Goal: Transaction & Acquisition: Purchase product/service

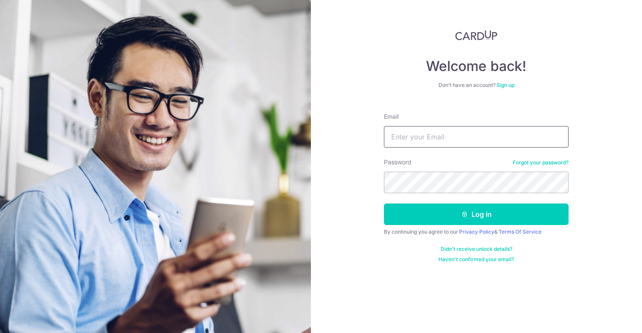
type input "[EMAIL_ADDRESS][DOMAIN_NAME]"
click at [426, 206] on button "Log in" at bounding box center [476, 213] width 185 height 21
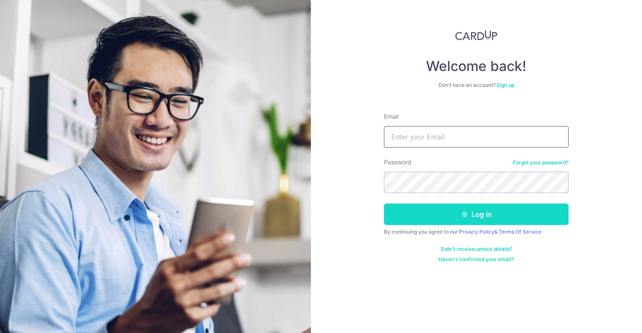
type input "[EMAIL_ADDRESS][DOMAIN_NAME]"
click at [454, 220] on button "Log in" at bounding box center [476, 213] width 185 height 21
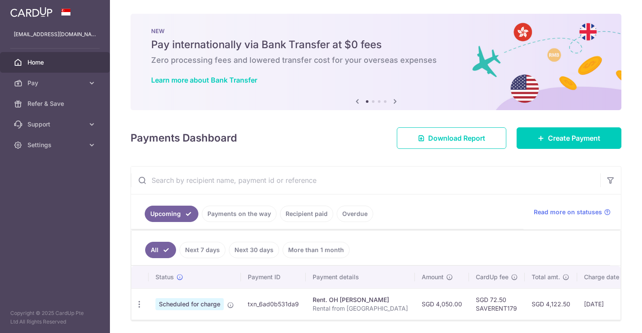
scroll to position [29, 0]
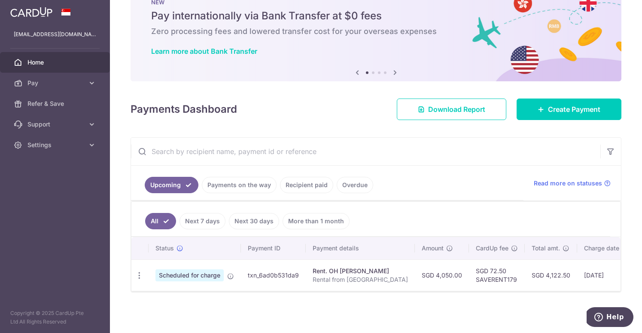
click at [415, 274] on td "SGD 4,050.00" at bounding box center [442, 274] width 54 height 31
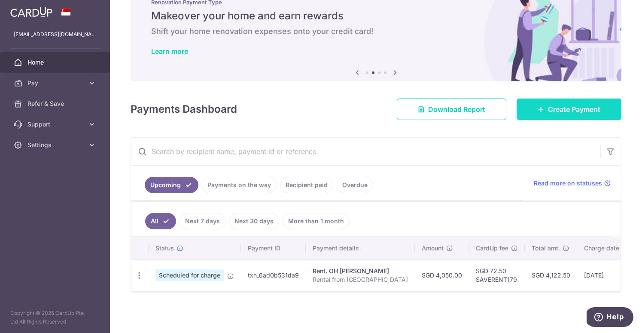
click at [586, 107] on span "Create Payment" at bounding box center [574, 109] width 52 height 10
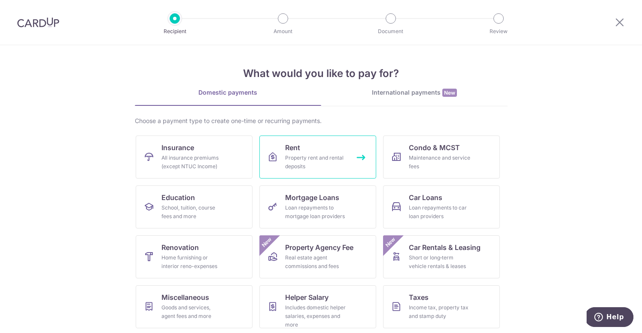
click at [298, 161] on div "Property rent and rental deposits" at bounding box center [316, 161] width 62 height 17
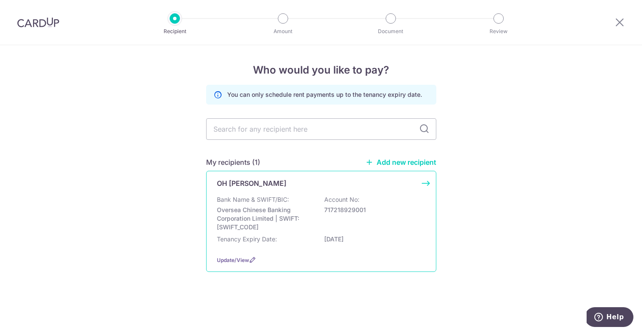
click at [259, 204] on div "Bank Name & SWIFT/BIC: Oversea Chinese Banking Corporation Limited | SWIFT: OCB…" at bounding box center [321, 213] width 209 height 36
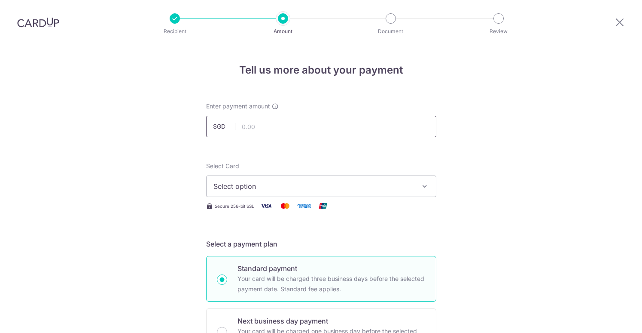
click at [257, 129] on input "text" at bounding box center [321, 126] width 230 height 21
type input "4,050.00"
click at [259, 181] on span "Select option" at bounding box center [314, 186] width 200 height 10
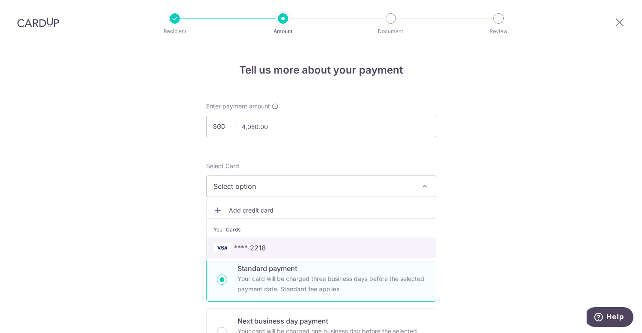
click at [248, 244] on span "**** 2218" at bounding box center [250, 247] width 32 height 10
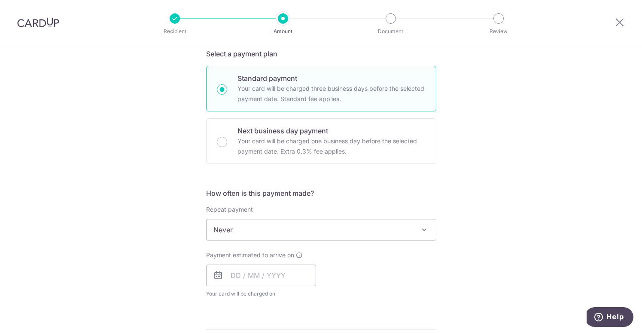
scroll to position [196, 0]
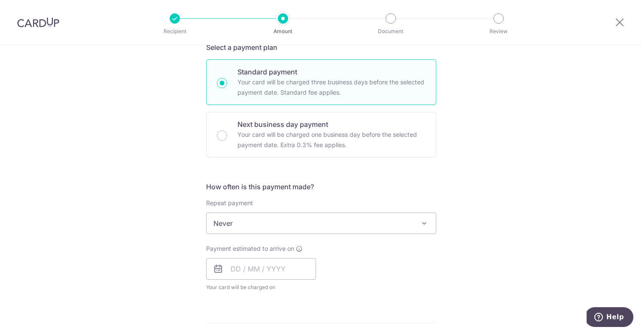
click at [253, 229] on span "Never" at bounding box center [321, 223] width 229 height 21
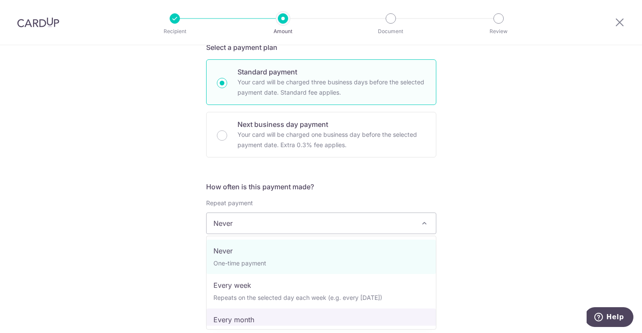
select select "3"
type input "12/06/2026"
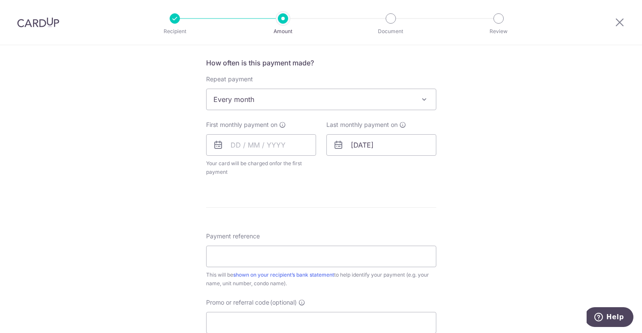
scroll to position [330, 0]
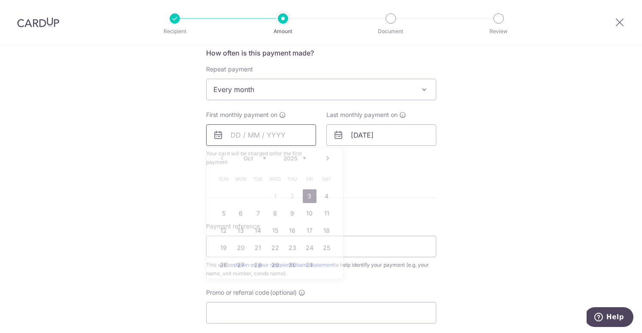
click at [262, 139] on input "text" at bounding box center [261, 134] width 110 height 21
click at [305, 215] on link "10" at bounding box center [310, 213] width 14 height 14
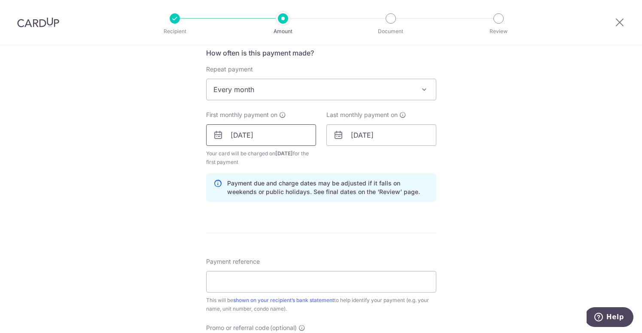
click at [269, 137] on input "[DATE]" at bounding box center [261, 134] width 110 height 21
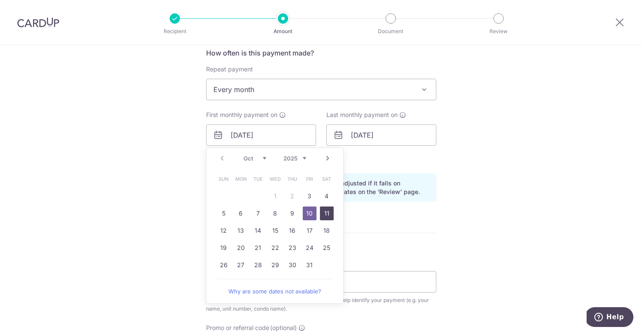
click at [322, 213] on link "11" at bounding box center [327, 213] width 14 height 14
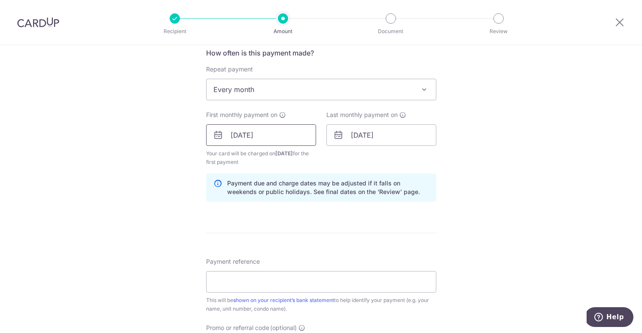
click at [264, 132] on input "11/10/2025" at bounding box center [261, 134] width 110 height 21
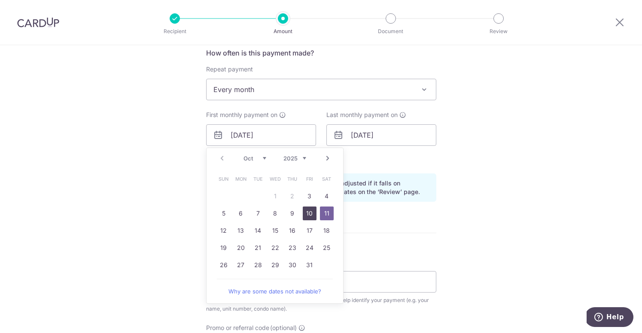
click at [308, 217] on link "10" at bounding box center [310, 213] width 14 height 14
type input "[DATE]"
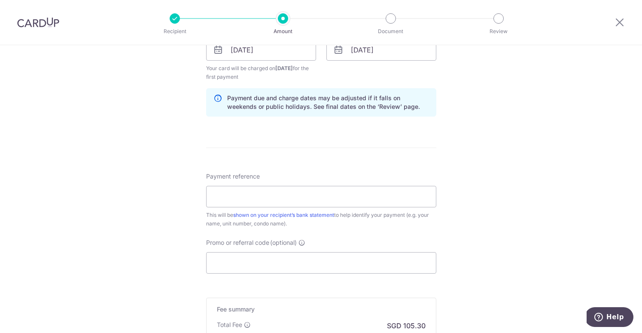
scroll to position [420, 0]
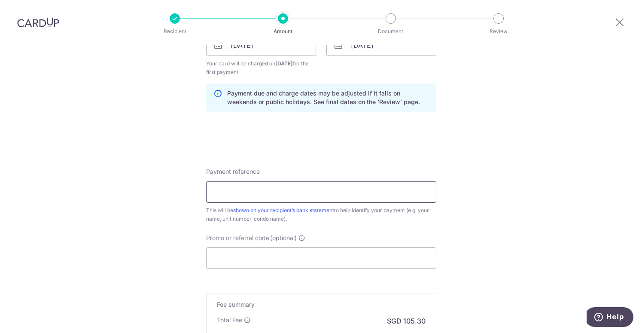
click at [270, 191] on input "Payment reference" at bounding box center [321, 191] width 230 height 21
type input "Rental from [GEOGRAPHIC_DATA]"
click at [245, 268] on input "Promo or referral code (optional)" at bounding box center [321, 257] width 230 height 21
paste input "3HOME25R"
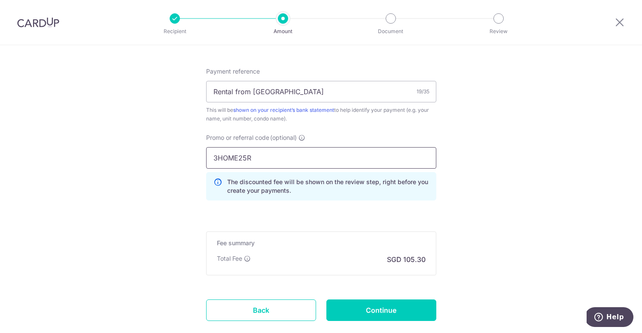
scroll to position [526, 0]
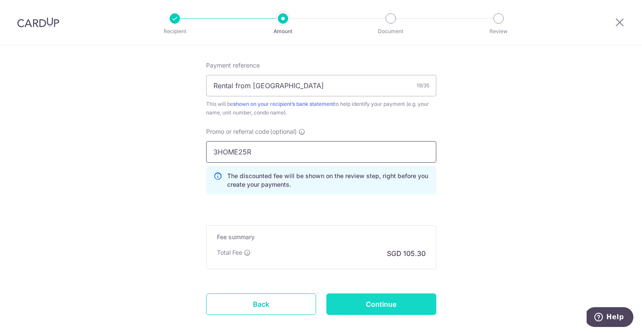
type input "3HOME25R"
click at [366, 307] on input "Continue" at bounding box center [382, 303] width 110 height 21
type input "Create Schedule"
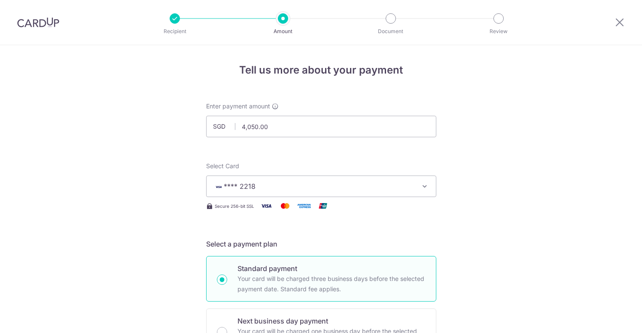
scroll to position [541, 0]
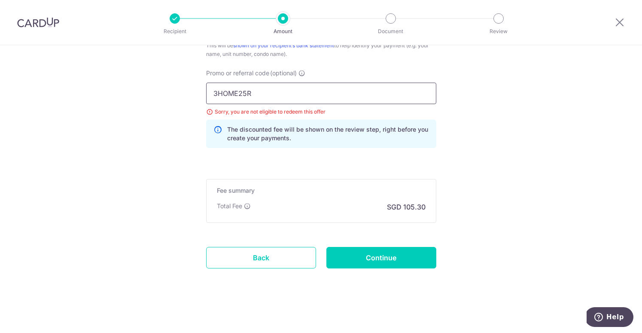
click at [303, 92] on input "3HOME25R" at bounding box center [321, 93] width 230 height 21
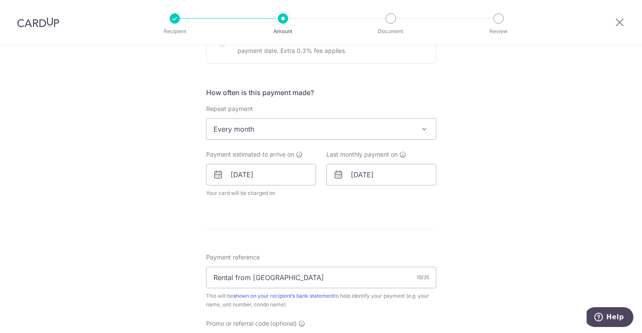
scroll to position [284, 0]
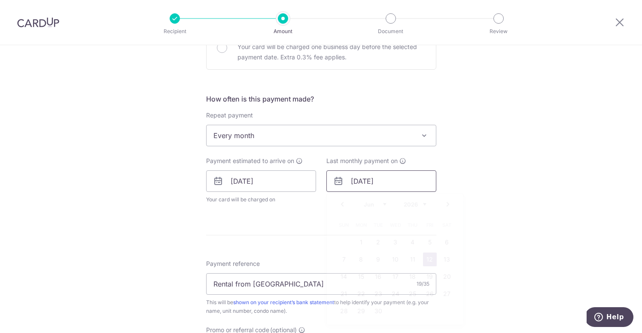
click at [391, 188] on input "12/06/2026" at bounding box center [382, 180] width 110 height 21
click at [344, 205] on link "Prev" at bounding box center [342, 204] width 10 height 10
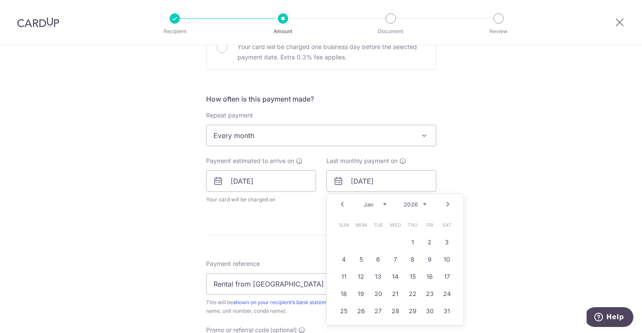
click at [344, 205] on link "Prev" at bounding box center [342, 204] width 10 height 10
click at [343, 207] on link "Prev" at bounding box center [342, 204] width 10 height 10
click at [449, 201] on link "Next" at bounding box center [448, 204] width 10 height 10
click at [393, 313] on link "31" at bounding box center [396, 311] width 14 height 14
type input "31/12/2025"
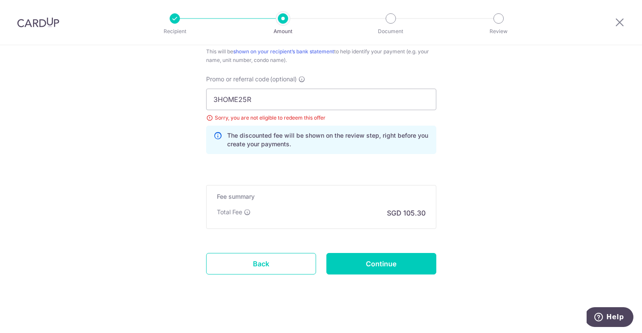
scroll to position [576, 0]
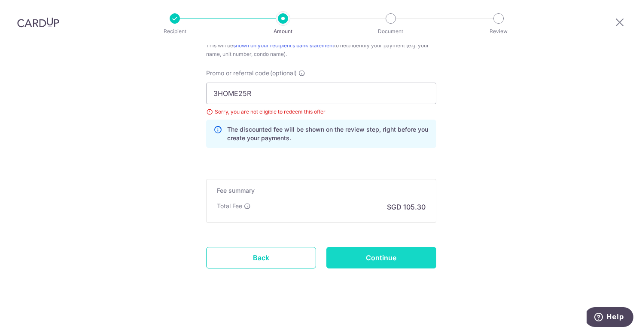
click at [398, 262] on input "Continue" at bounding box center [382, 257] width 110 height 21
type input "Update Schedule"
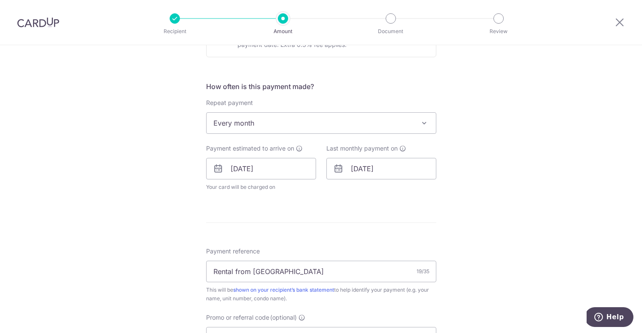
scroll to position [290, 0]
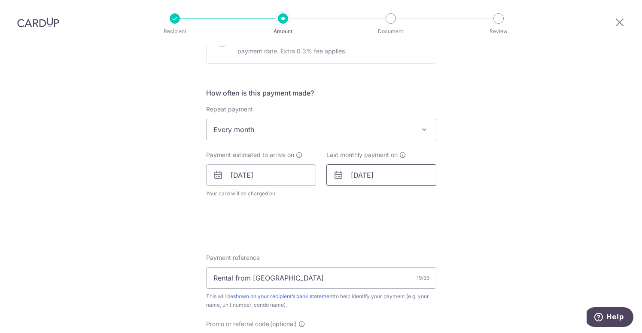
click at [404, 171] on input "31/12/2025" at bounding box center [382, 174] width 110 height 21
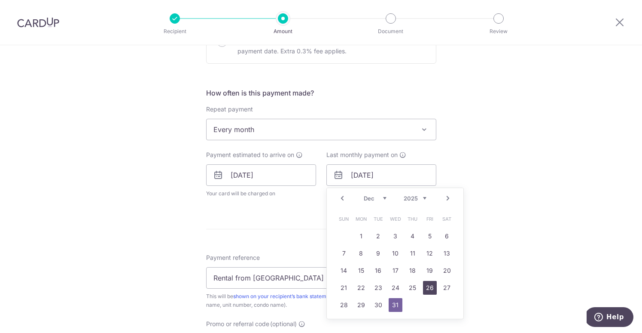
click at [428, 287] on link "26" at bounding box center [430, 288] width 14 height 14
type input "[DATE]"
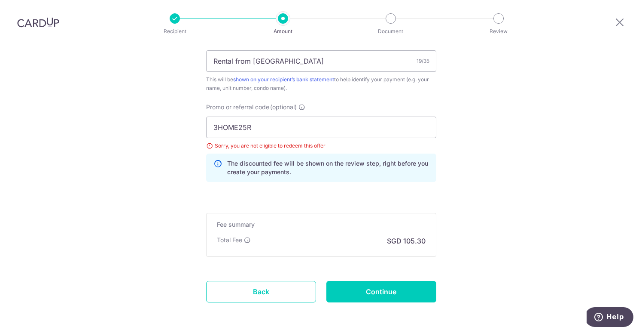
scroll to position [549, 0]
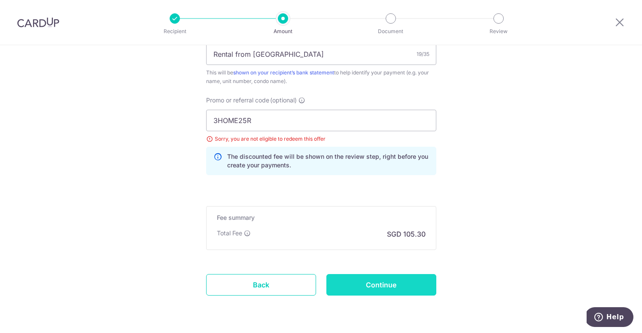
click at [410, 289] on input "Continue" at bounding box center [382, 284] width 110 height 21
type input "Update Schedule"
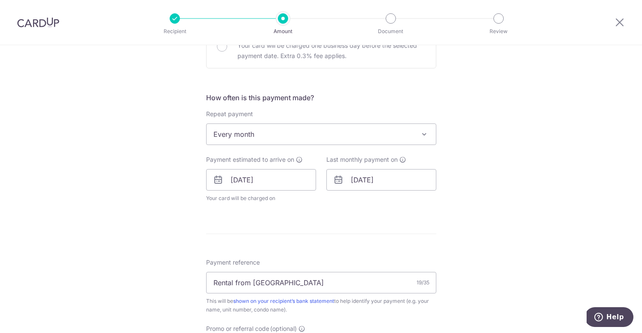
scroll to position [296, 0]
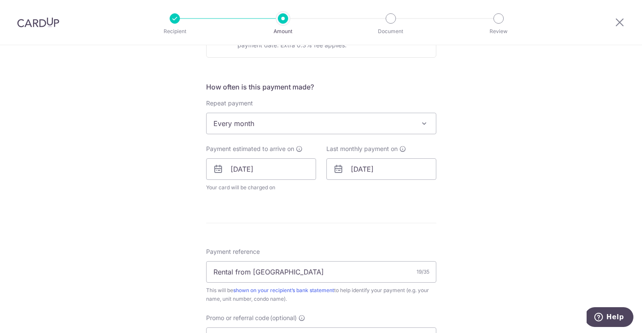
click at [23, 23] on img at bounding box center [38, 22] width 42 height 10
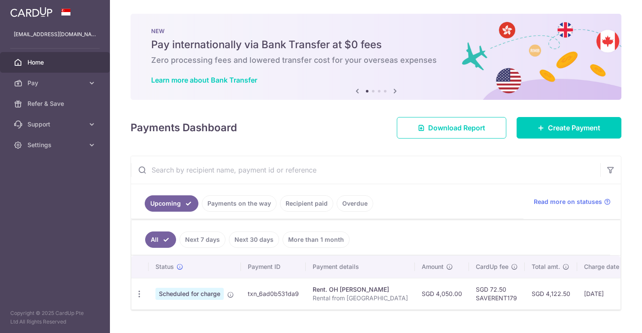
scroll to position [18, 0]
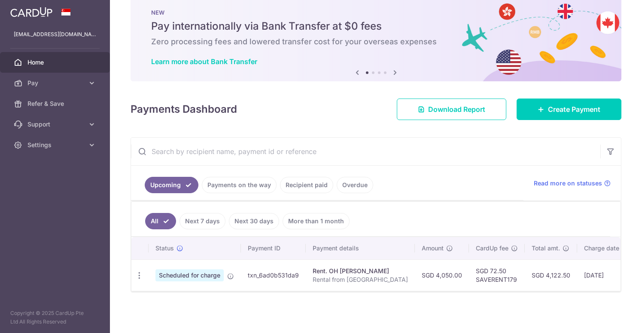
click at [469, 281] on td "SGD 72.50 SAVERENT179" at bounding box center [497, 274] width 56 height 31
copy td "SAVERENT179"
click at [572, 104] on link "Create Payment" at bounding box center [569, 108] width 105 height 21
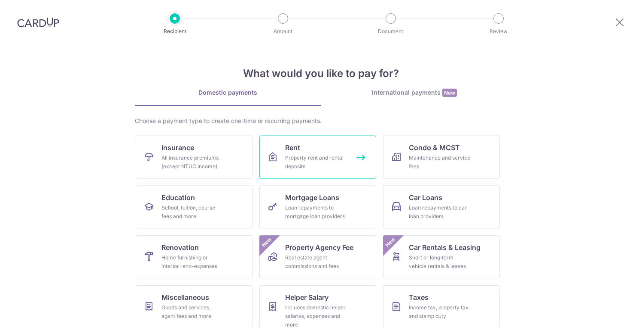
click at [293, 160] on div "Property rent and rental deposits" at bounding box center [316, 161] width 62 height 17
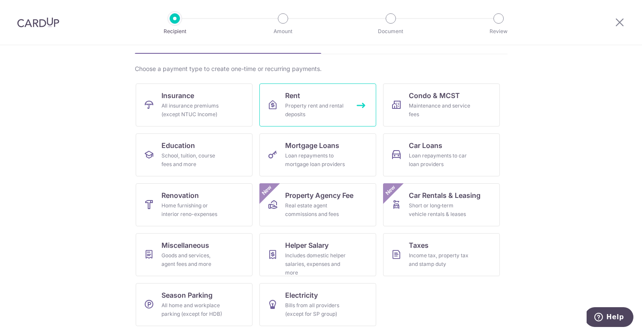
click at [309, 104] on div "Property rent and rental deposits" at bounding box center [316, 109] width 62 height 17
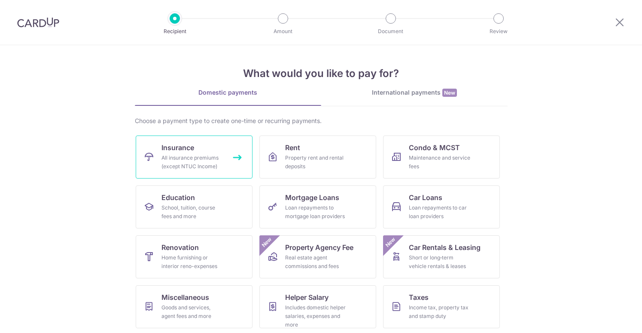
scroll to position [52, 0]
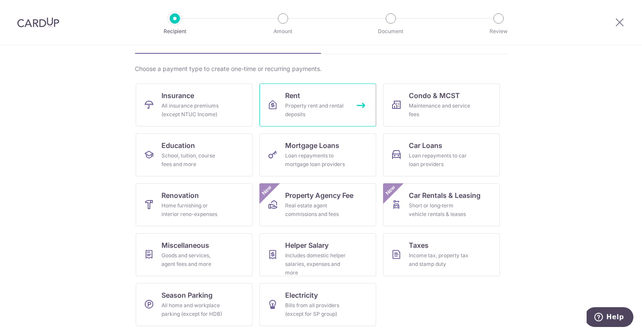
click at [335, 102] on div "Property rent and rental deposits" at bounding box center [316, 109] width 62 height 17
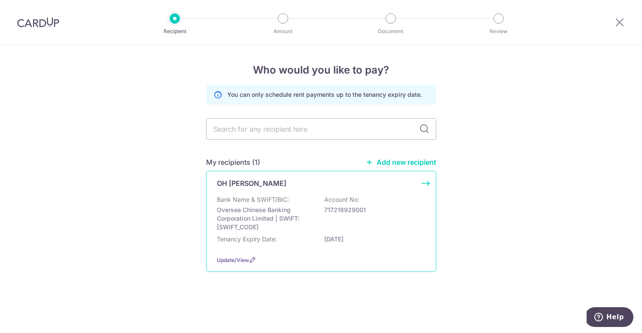
click at [270, 196] on p "Bank Name & SWIFT/BIC:" at bounding box center [253, 199] width 72 height 9
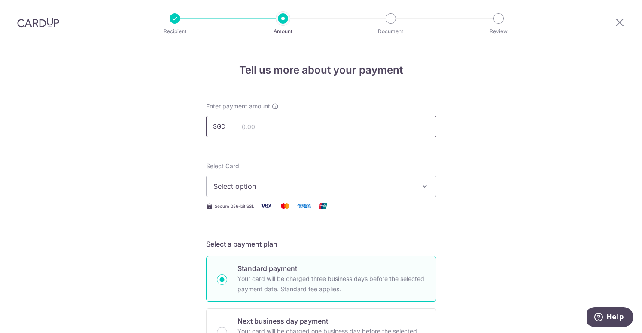
click at [270, 119] on input "text" at bounding box center [321, 126] width 230 height 21
type input "4,050.00"
type input "Rental from zhaoshi"
type input "3HOME25R"
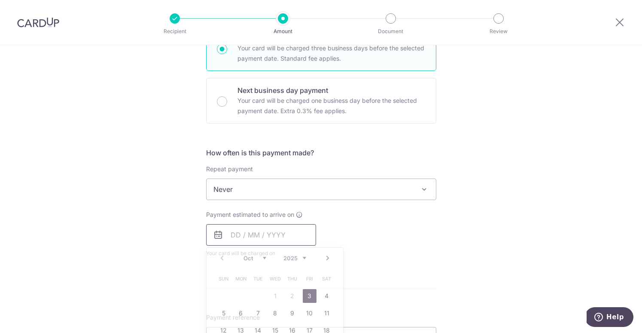
type input "4,050.00"
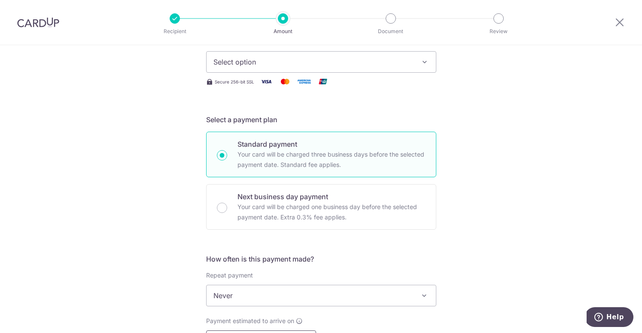
scroll to position [0, 0]
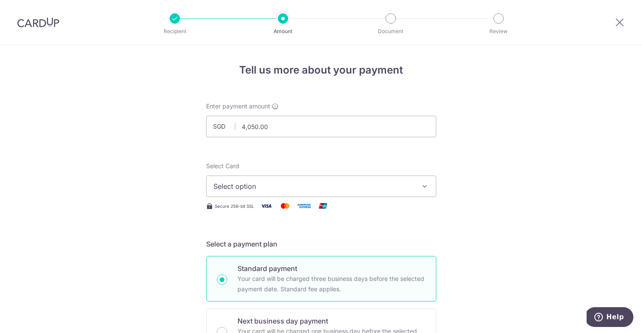
click at [259, 190] on span "Select option" at bounding box center [314, 186] width 200 height 10
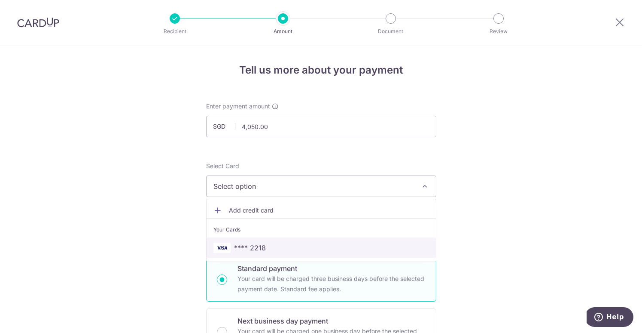
click at [259, 248] on span "**** 2218" at bounding box center [250, 247] width 32 height 10
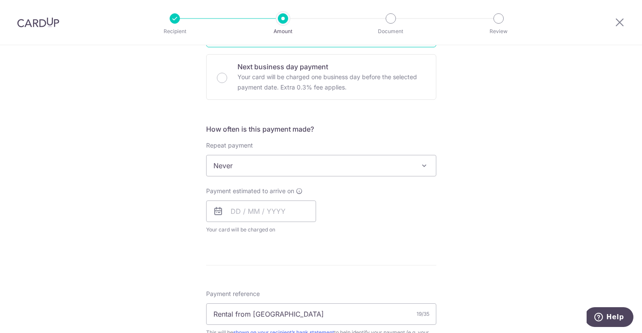
scroll to position [261, 0]
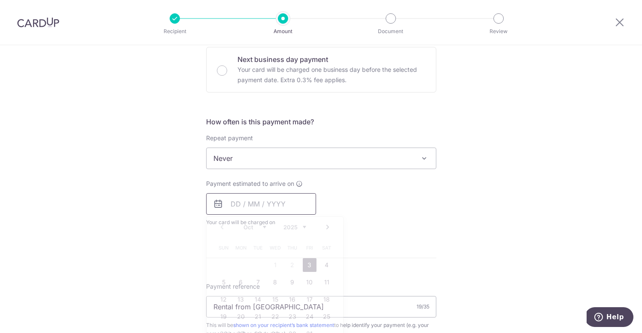
click at [253, 205] on input "text" at bounding box center [261, 203] width 110 height 21
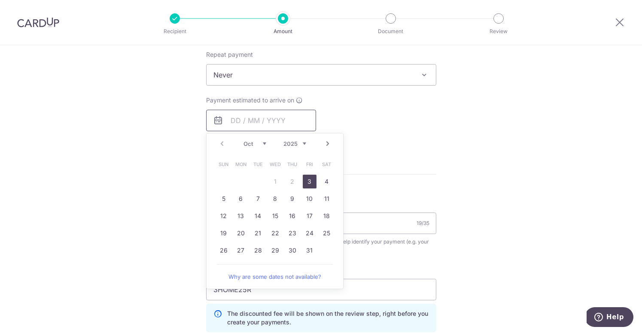
scroll to position [352, 0]
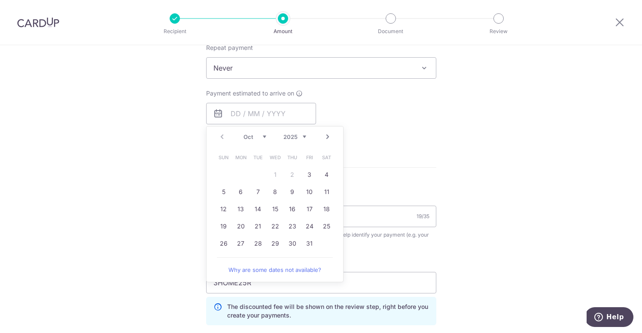
click at [328, 133] on link "Next" at bounding box center [328, 137] width 10 height 10
click at [254, 209] on link "11" at bounding box center [258, 209] width 14 height 14
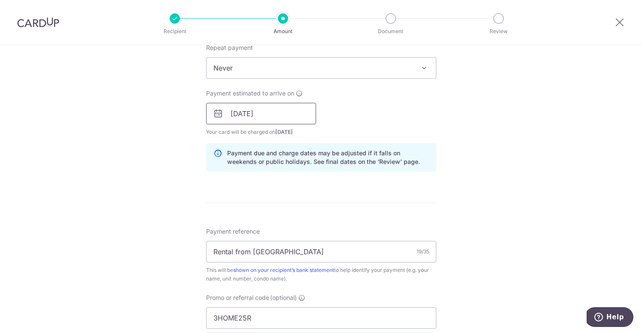
click at [288, 116] on input "[DATE]" at bounding box center [261, 113] width 110 height 21
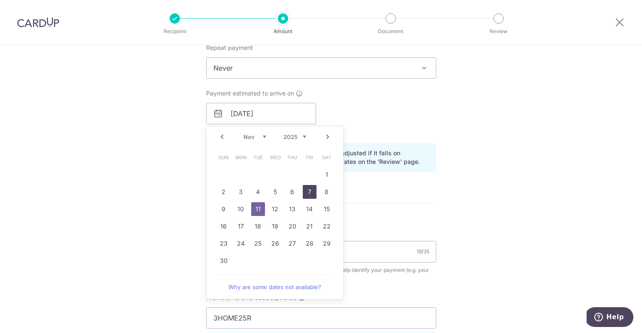
click at [305, 189] on link "7" at bounding box center [310, 192] width 14 height 14
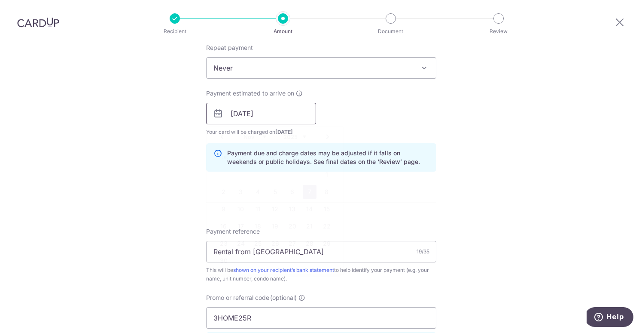
click at [295, 118] on input "07/11/2025" at bounding box center [261, 113] width 110 height 21
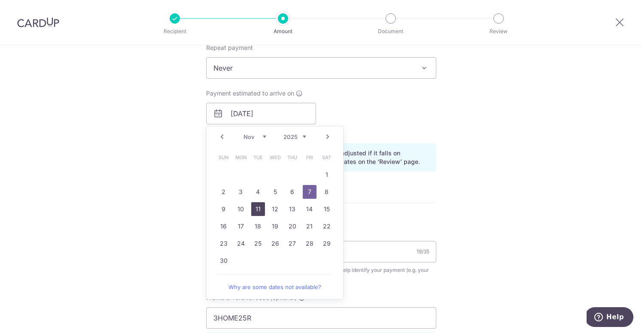
click at [263, 211] on link "11" at bounding box center [258, 209] width 14 height 14
type input "[DATE]"
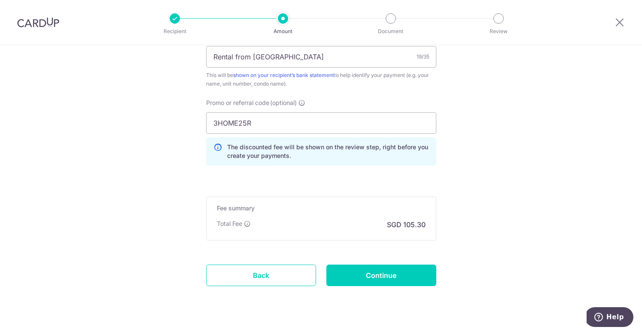
scroll to position [550, 0]
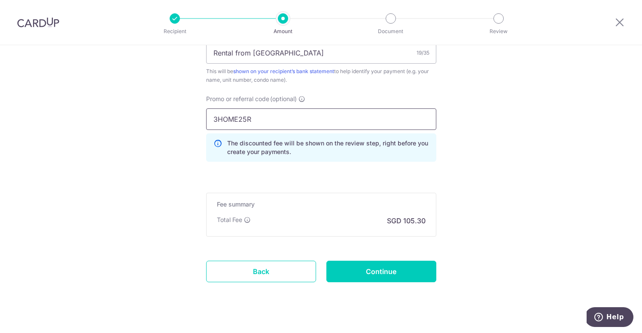
drag, startPoint x: 263, startPoint y: 118, endPoint x: 187, endPoint y: 118, distance: 76.1
paste input "SAVERENT179"
type input "SAVERENT179"
click at [394, 272] on input "Continue" at bounding box center [382, 270] width 110 height 21
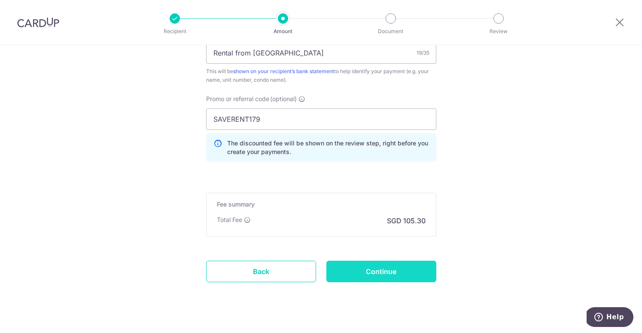
type input "Create Schedule"
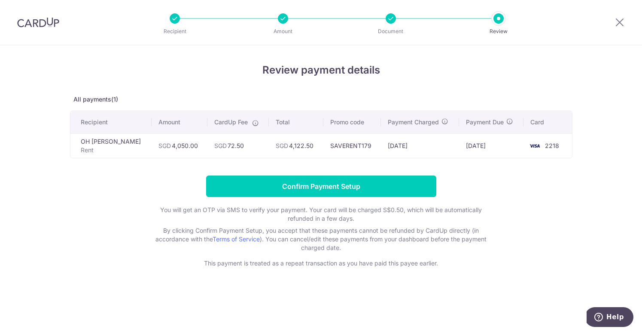
click at [350, 199] on form "Confirm Payment Setup You will get an OTP via SMS to verify your payment. Your …" at bounding box center [321, 221] width 503 height 92
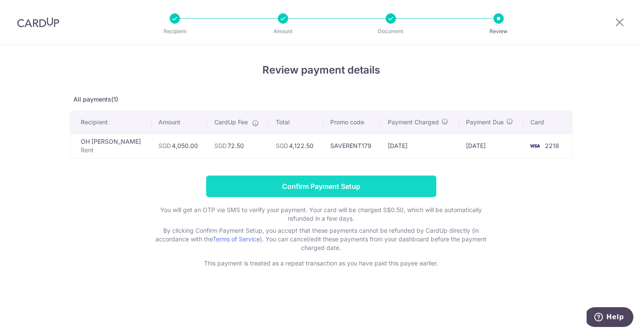
click at [345, 188] on input "Confirm Payment Setup" at bounding box center [321, 185] width 230 height 21
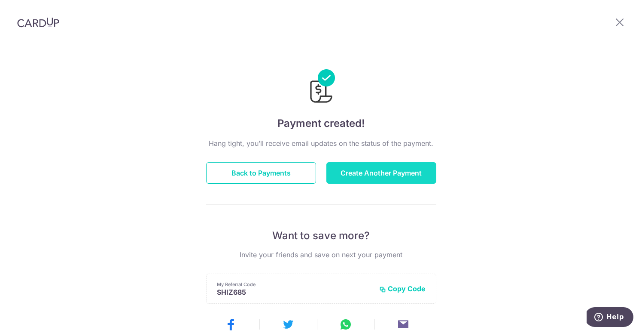
click at [361, 169] on button "Create Another Payment" at bounding box center [382, 172] width 110 height 21
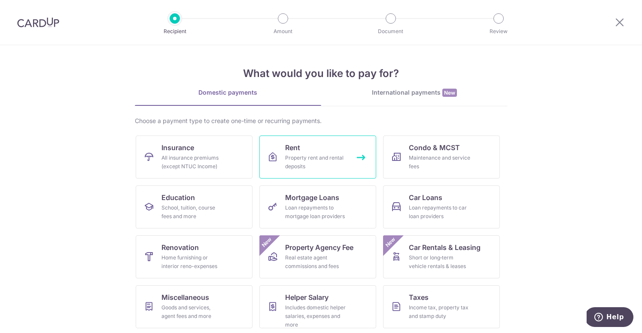
click at [297, 165] on div "Property rent and rental deposits" at bounding box center [316, 161] width 62 height 17
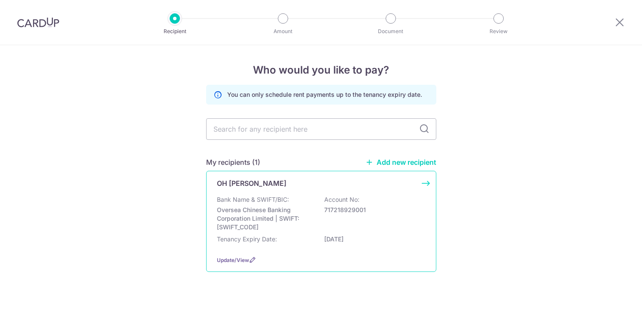
click at [293, 208] on p "Oversea Chinese Banking Corporation Limited | SWIFT: [SWIFT_CODE]" at bounding box center [265, 218] width 96 height 26
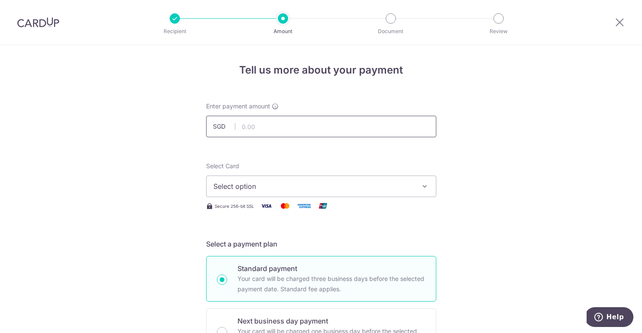
click at [292, 126] on input "text" at bounding box center [321, 126] width 230 height 21
type input "4,050.00"
type input "Rental from zhaoshi"
type input "SAVERENT179"
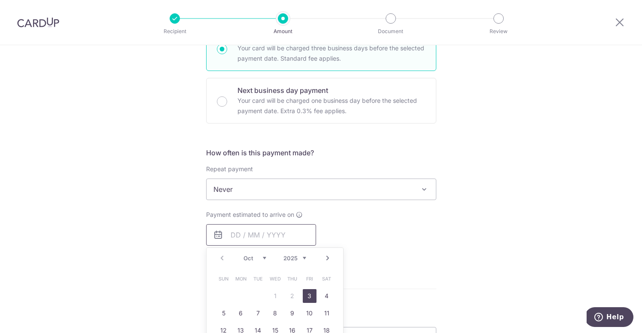
type input "4,050.00"
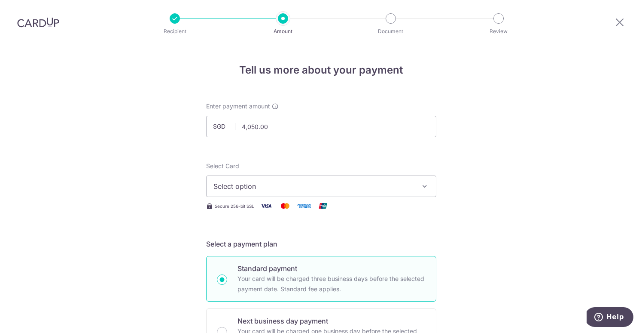
click at [248, 184] on span "Select option" at bounding box center [314, 186] width 200 height 10
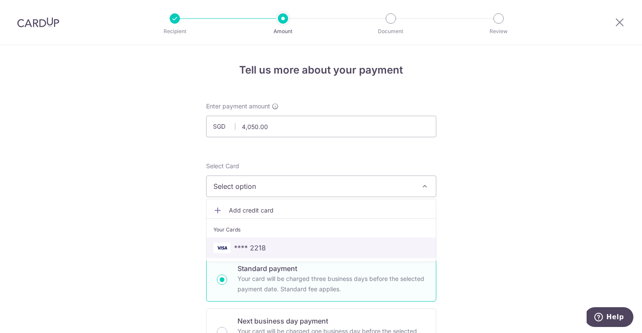
click at [263, 249] on span "**** 2218" at bounding box center [250, 247] width 32 height 10
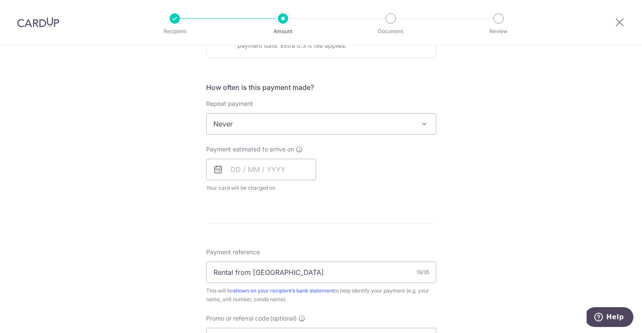
scroll to position [308, 0]
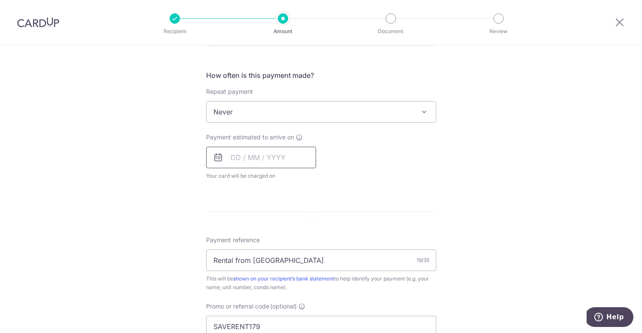
click at [248, 158] on input "text" at bounding box center [261, 157] width 110 height 21
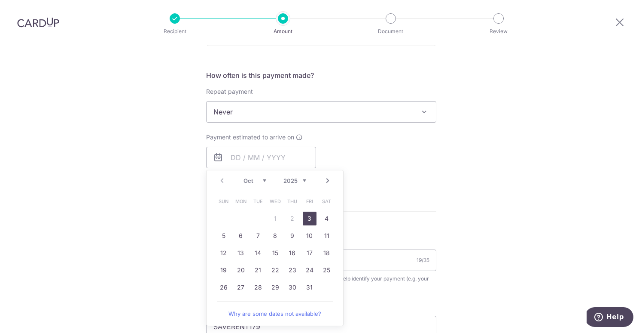
click at [331, 183] on link "Next" at bounding box center [328, 180] width 10 height 10
click at [305, 237] on link "12" at bounding box center [310, 236] width 14 height 14
type input "[DATE]"
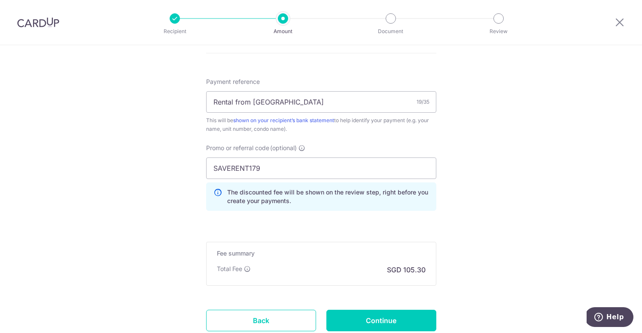
scroll to position [564, 0]
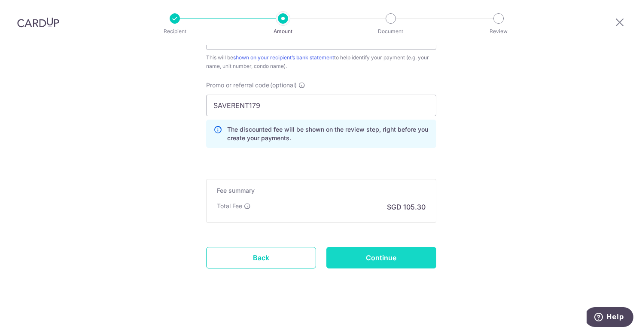
click at [373, 263] on input "Continue" at bounding box center [382, 257] width 110 height 21
type input "Create Schedule"
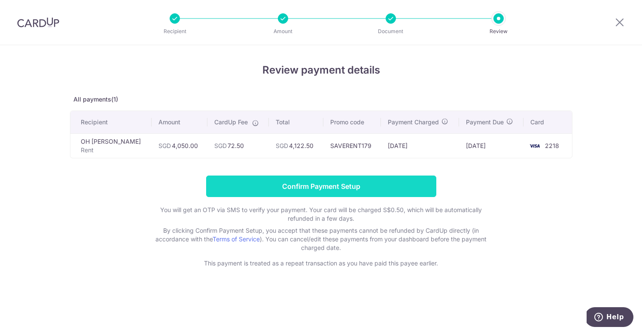
click at [317, 187] on input "Confirm Payment Setup" at bounding box center [321, 185] width 230 height 21
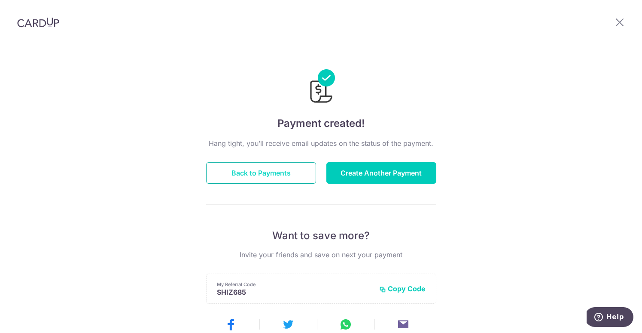
click at [270, 174] on button "Back to Payments" at bounding box center [261, 172] width 110 height 21
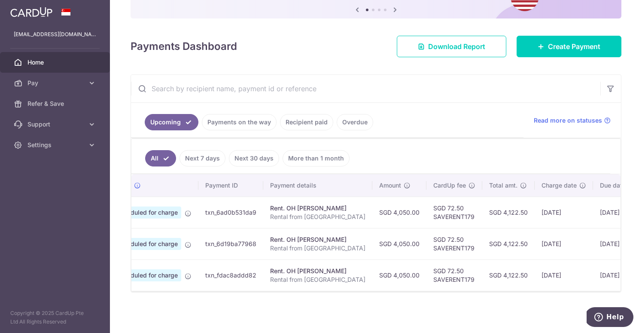
scroll to position [0, 15]
